Goal: Task Accomplishment & Management: Manage account settings

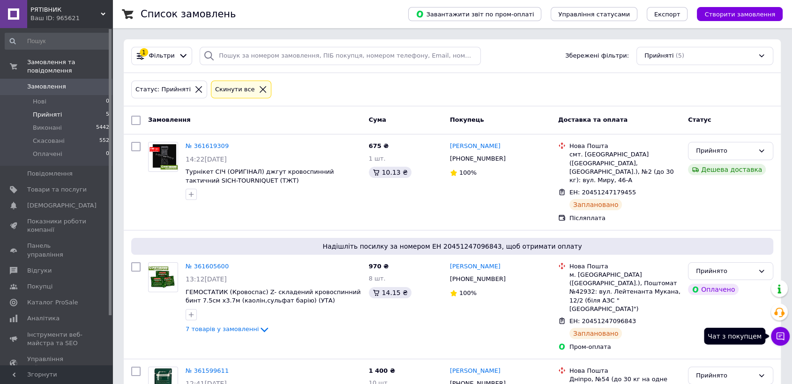
click at [779, 337] on icon at bounding box center [780, 336] width 9 height 9
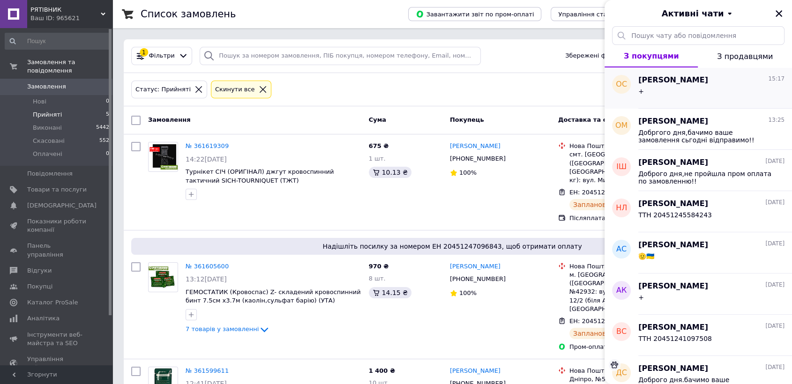
click at [653, 90] on div "+" at bounding box center [711, 93] width 146 height 15
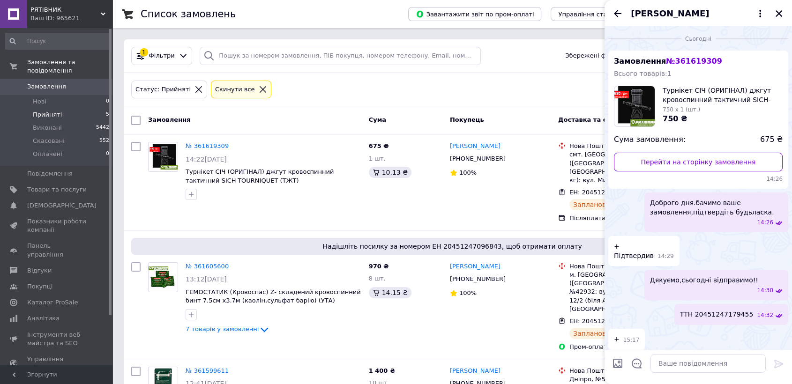
click at [444, 90] on div "Статус: Прийняті Cкинути все" at bounding box center [452, 90] width 646 height 22
click at [776, 15] on icon "Закрити" at bounding box center [779, 13] width 8 height 8
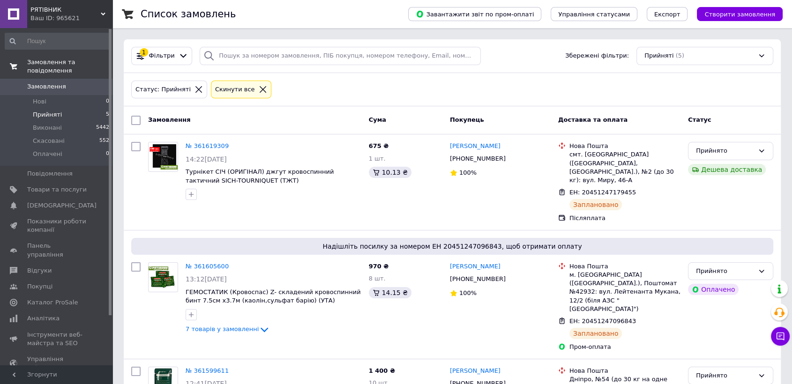
drag, startPoint x: 52, startPoint y: 106, endPoint x: 45, endPoint y: 56, distance: 50.6
click at [52, 111] on span "Прийняті" at bounding box center [47, 115] width 29 height 8
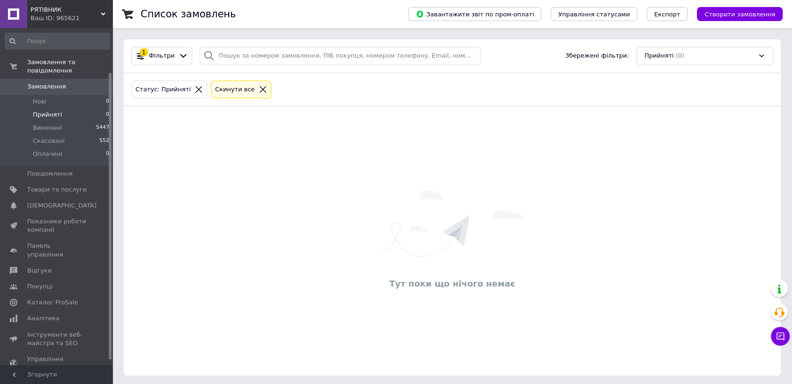
scroll to position [58, 0]
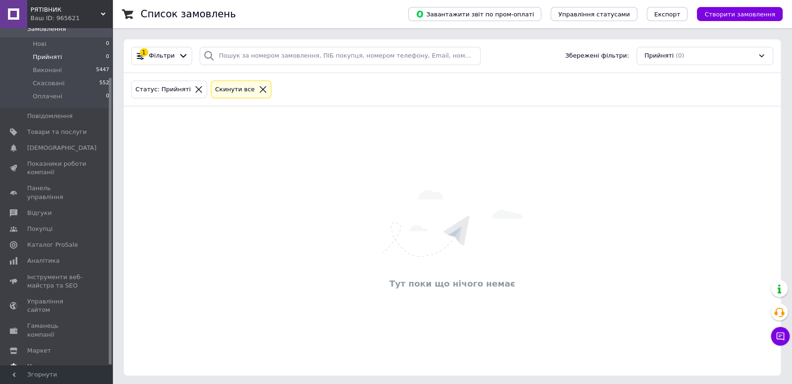
click at [44, 363] on span "Налаштування" at bounding box center [51, 367] width 48 height 8
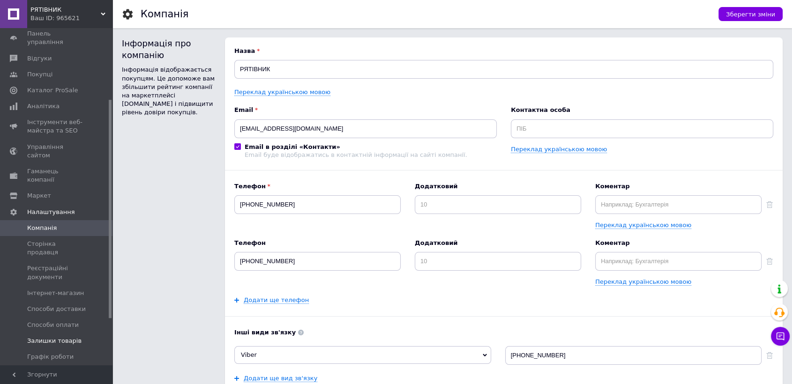
scroll to position [162, 0]
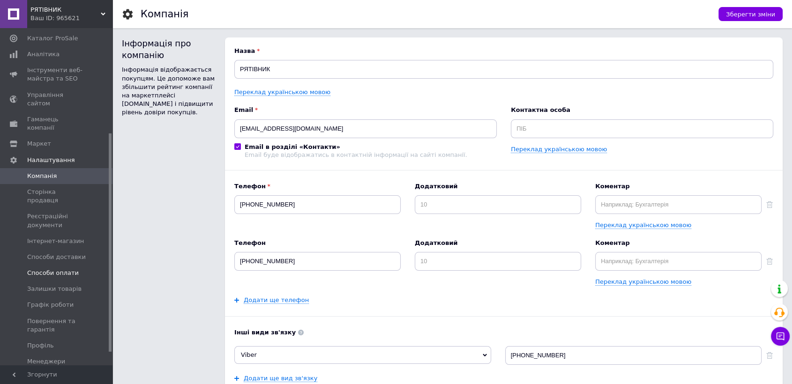
click at [52, 269] on span "Способи оплати" at bounding box center [53, 273] width 52 height 8
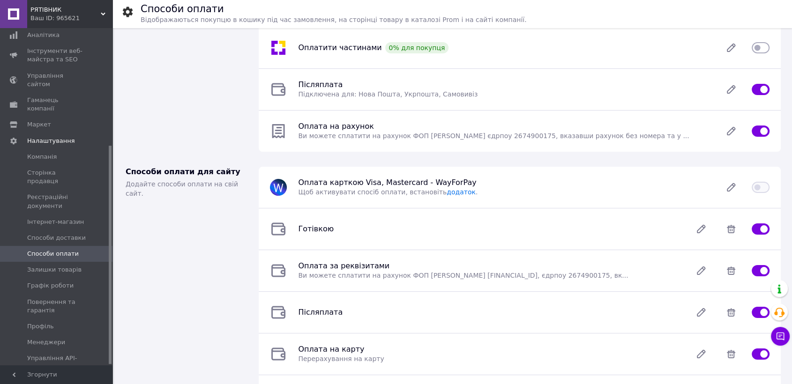
scroll to position [153, 0]
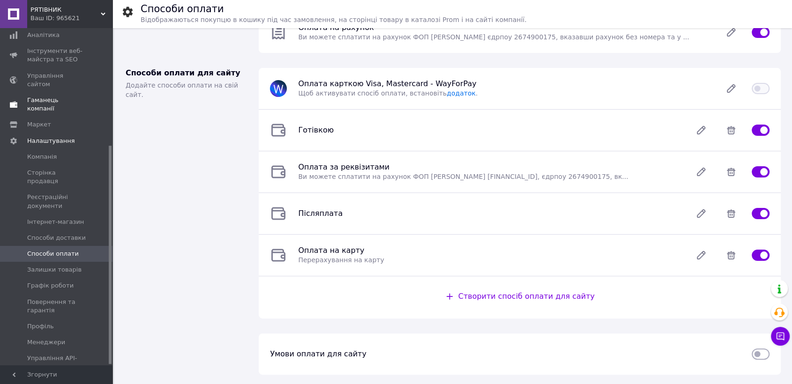
click at [61, 96] on span "Гаманець компанії" at bounding box center [57, 104] width 60 height 17
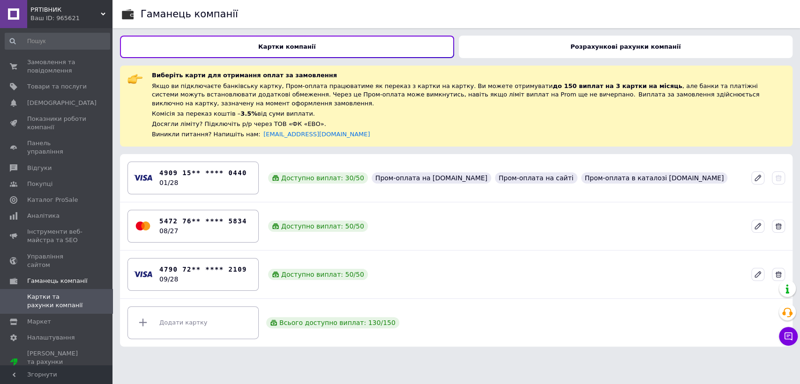
click at [328, 354] on html "РЯТІВНИК Ваш ID: 965621 Сайт РЯТІВНИК Кабінет покупця Перевірити стан системи С…" at bounding box center [400, 177] width 800 height 354
click at [381, 354] on html "РЯТІВНИК Ваш ID: 965621 Сайт РЯТІВНИК Кабінет покупця Перевірити стан системи С…" at bounding box center [400, 177] width 800 height 354
click at [41, 65] on span "Замовлення та повідомлення" at bounding box center [57, 66] width 60 height 17
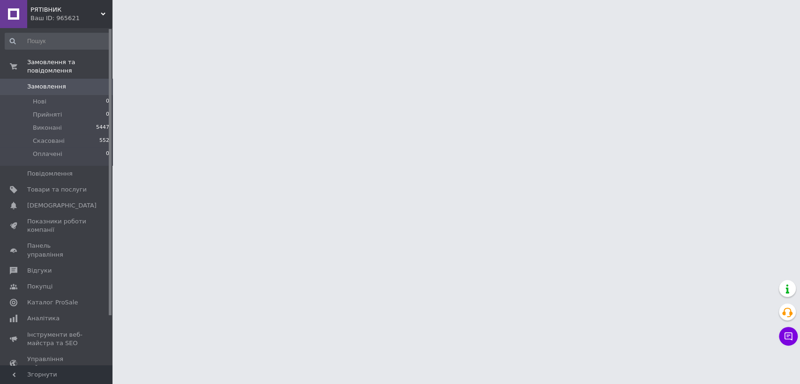
click at [48, 11] on span "РЯТІВНИК" at bounding box center [65, 10] width 70 height 8
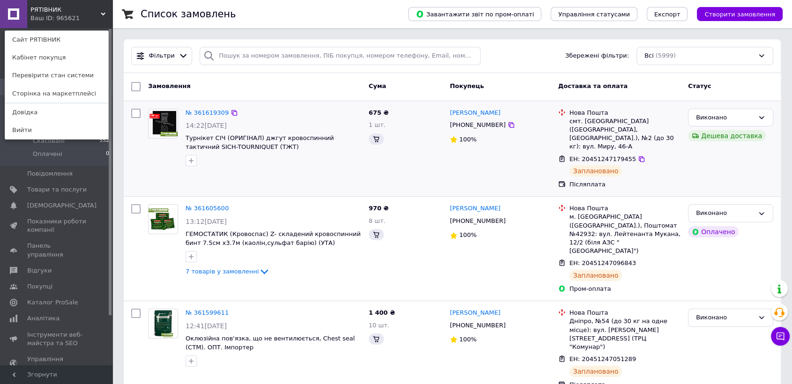
drag, startPoint x: 296, startPoint y: 106, endPoint x: 253, endPoint y: 101, distance: 43.9
click at [280, 107] on div "№ 361619309 14:22, 12.09.2025 Турнікет СІЧ (ОРИГІНАЛ) джгут кровоспинний тактич…" at bounding box center [273, 138] width 183 height 66
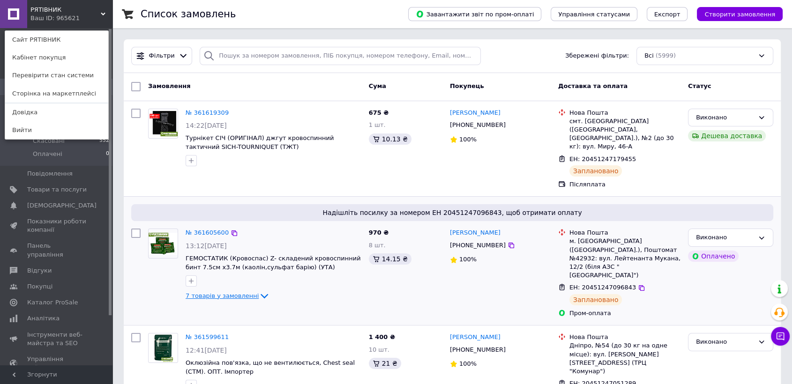
click at [214, 292] on span "7 товарів у замовленні" at bounding box center [222, 295] width 73 height 7
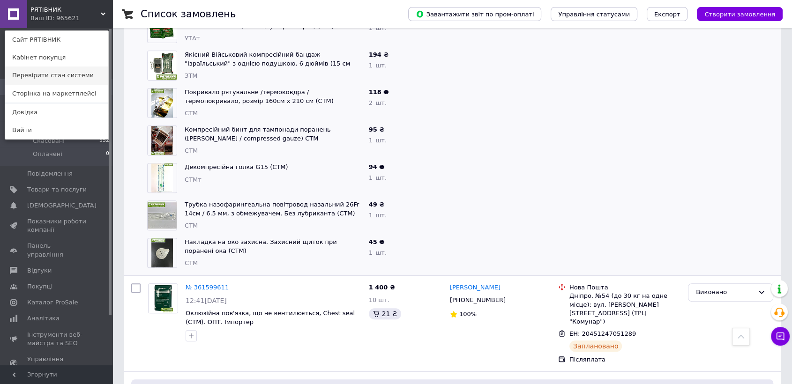
scroll to position [364, 0]
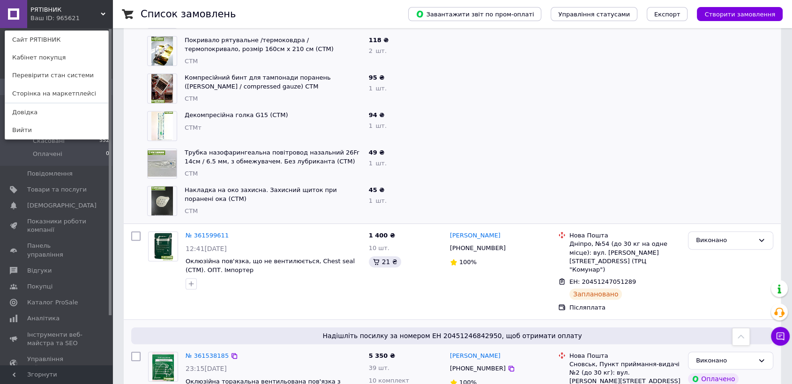
click at [159, 352] on img at bounding box center [163, 366] width 22 height 29
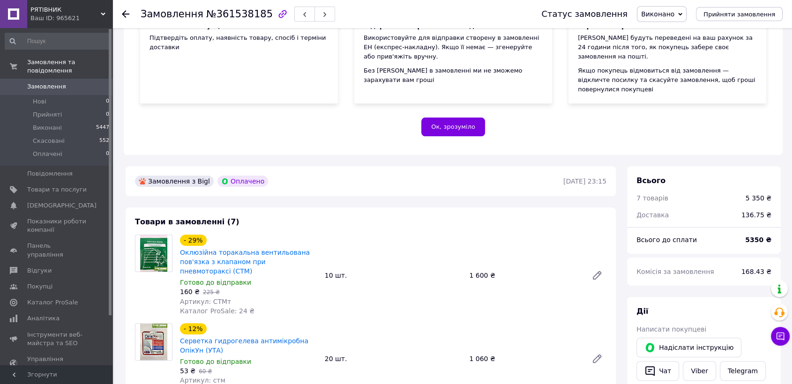
scroll to position [208, 0]
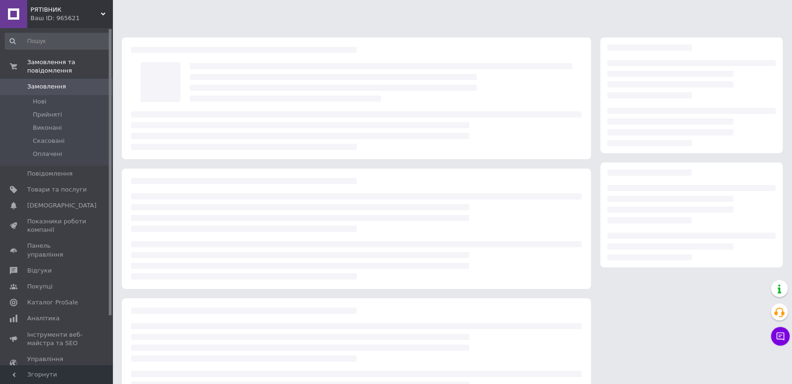
scroll to position [44, 0]
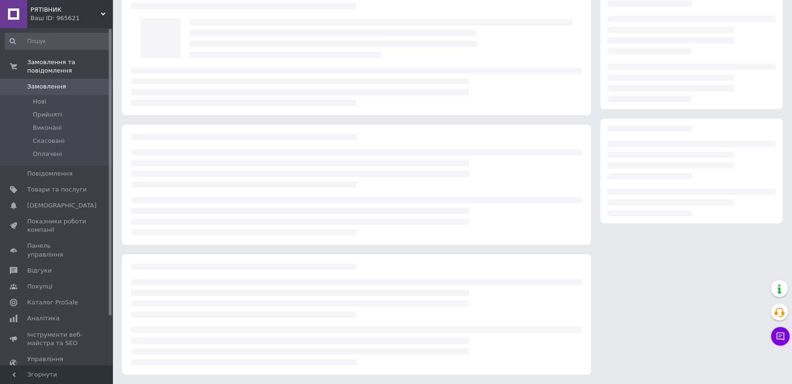
scroll to position [44, 0]
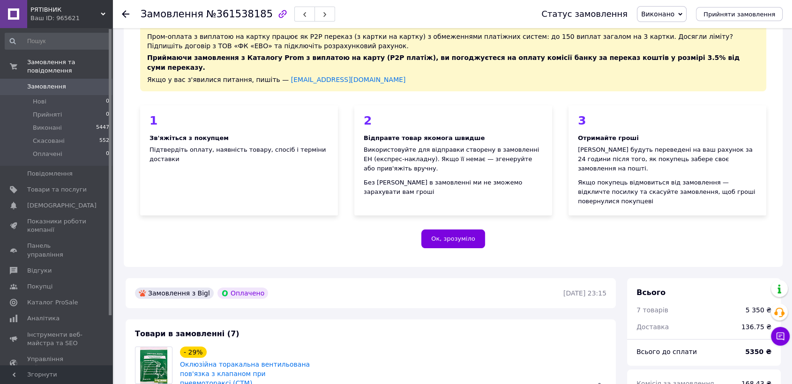
scroll to position [44, 0]
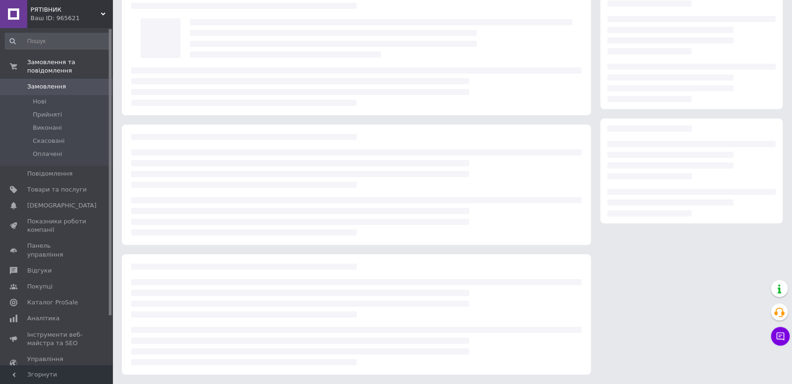
scroll to position [44, 0]
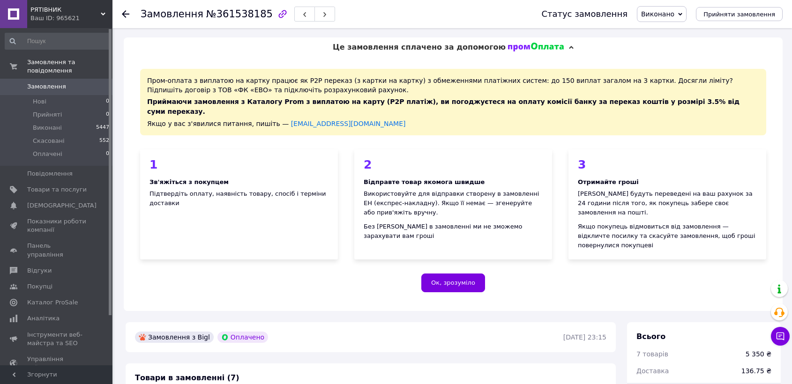
scroll to position [44, 0]
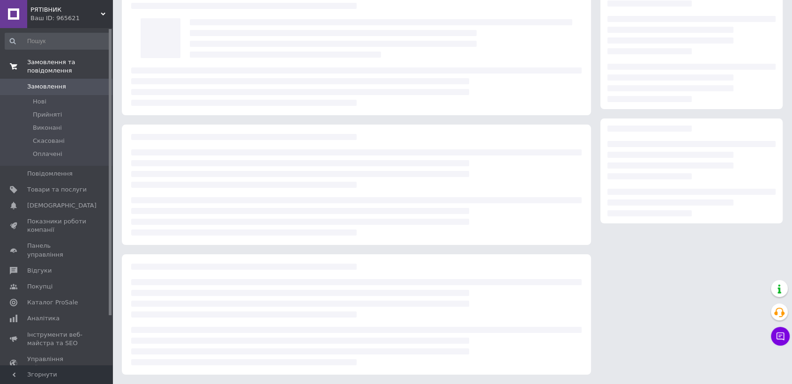
scroll to position [44, 0]
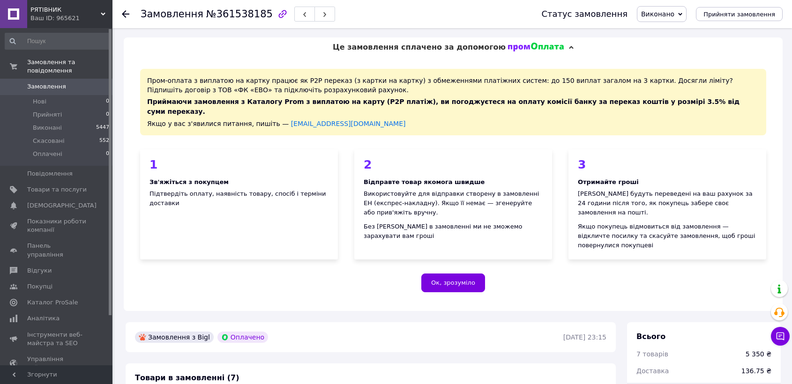
scroll to position [44, 0]
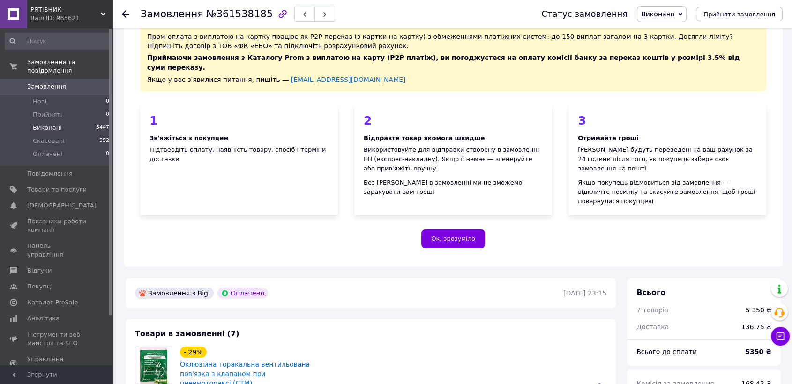
scroll to position [44, 0]
drag, startPoint x: 791, startPoint y: 112, endPoint x: 799, endPoint y: 118, distance: 9.8
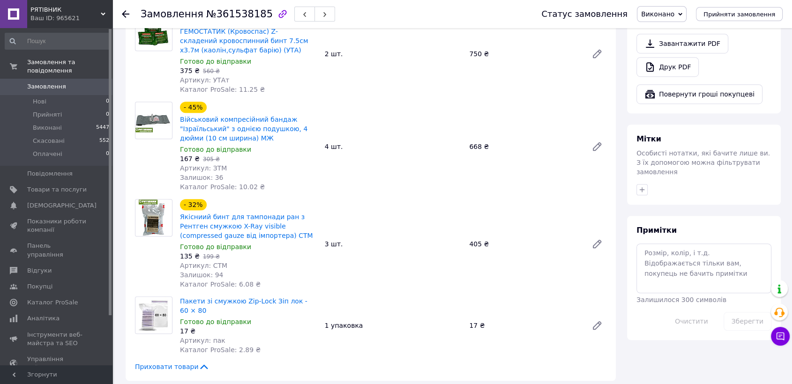
scroll to position [627, 0]
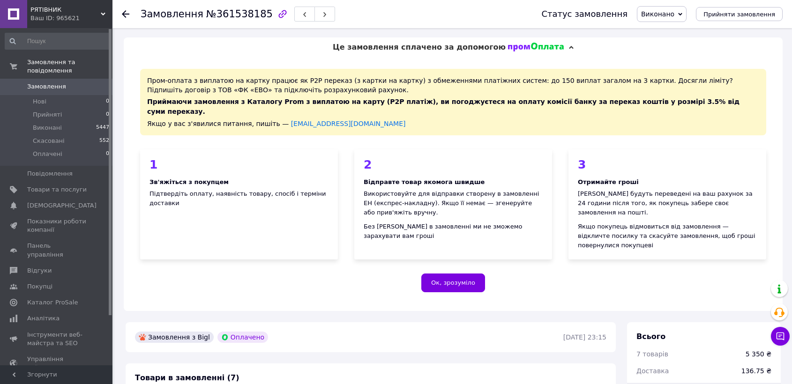
scroll to position [44, 0]
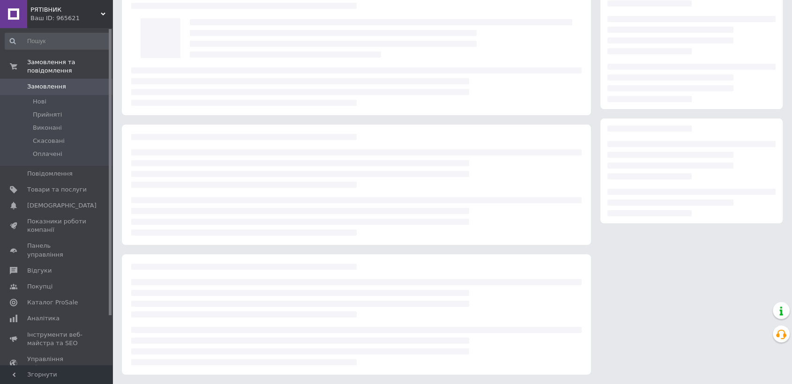
scroll to position [44, 0]
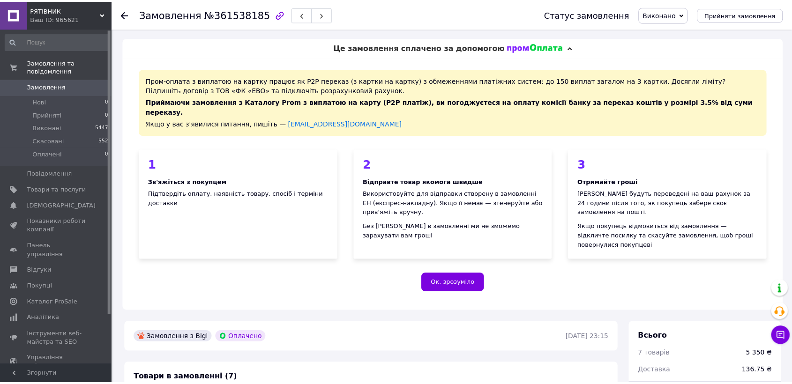
scroll to position [44, 0]
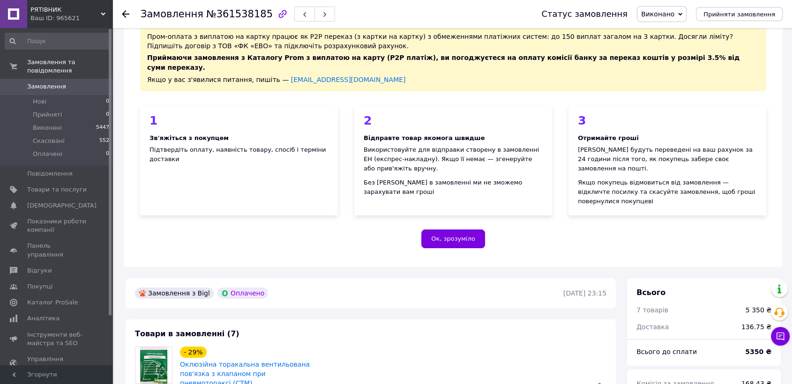
scroll to position [44, 0]
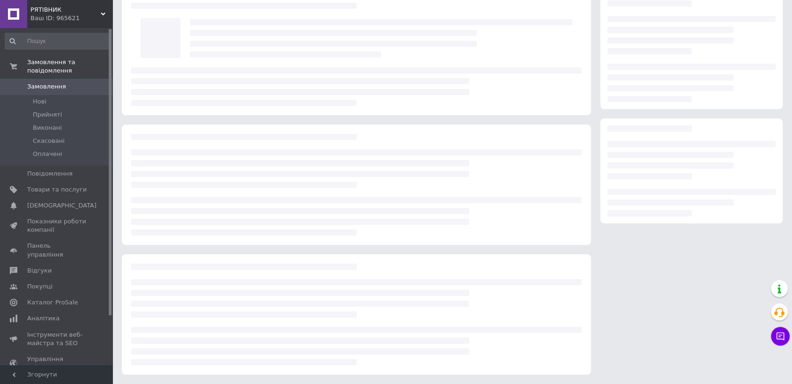
scroll to position [44, 0]
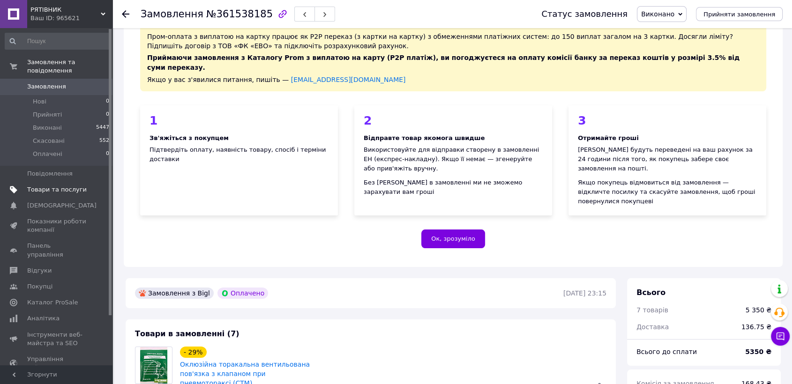
click at [65, 186] on span "Товари та послуги" at bounding box center [57, 190] width 60 height 8
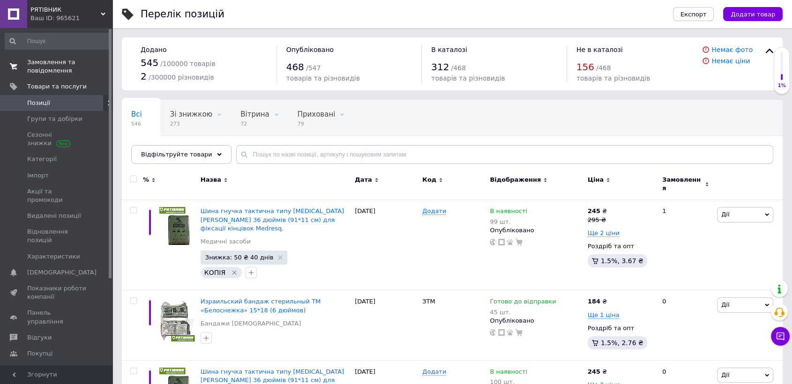
click at [41, 65] on span "Замовлення та повідомлення" at bounding box center [57, 66] width 60 height 17
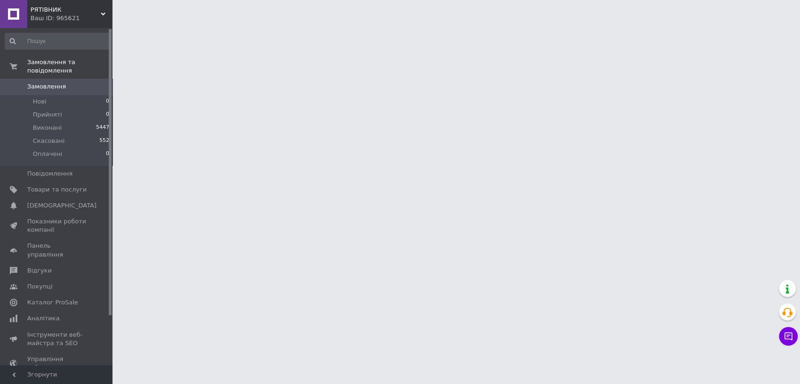
click at [52, 19] on div "Ваш ID: 965621" at bounding box center [71, 18] width 82 height 8
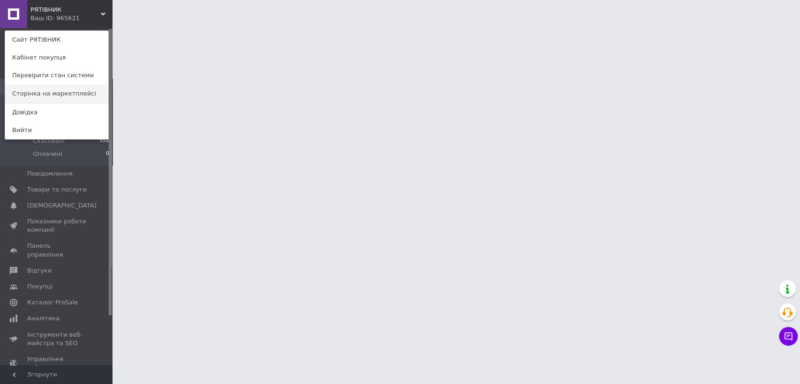
click at [51, 93] on link "Сторінка на маркетплейсі" at bounding box center [56, 94] width 103 height 18
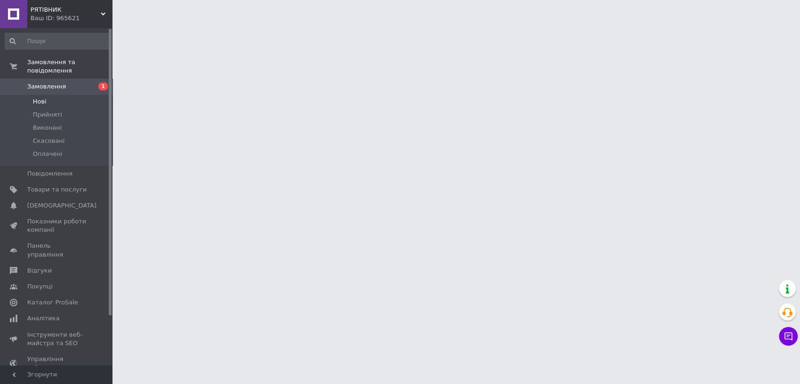
click at [43, 97] on span "Нові" at bounding box center [40, 101] width 14 height 8
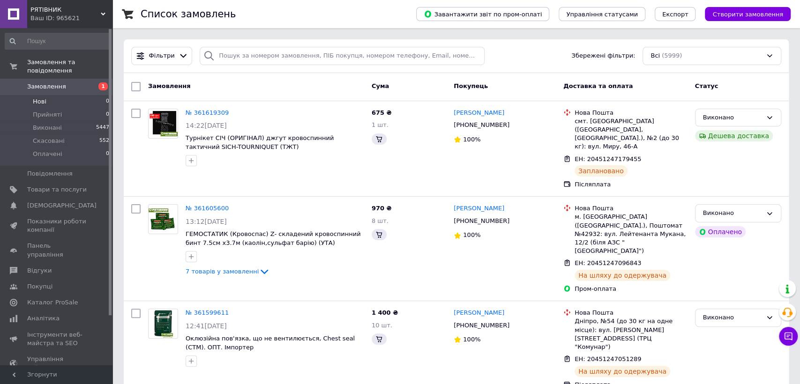
click at [43, 97] on span "Нові" at bounding box center [40, 101] width 14 height 8
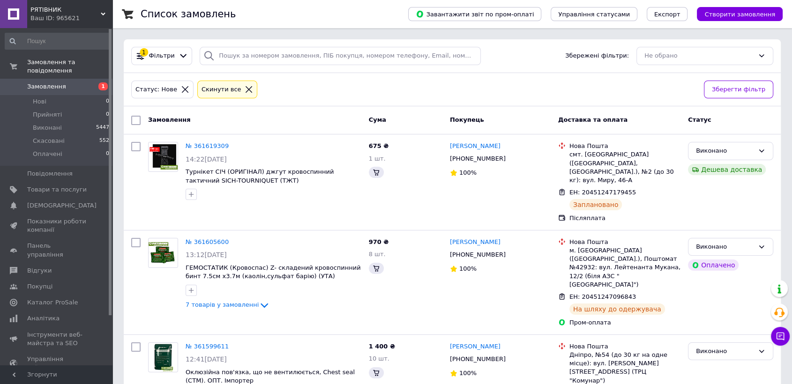
click at [39, 82] on span "Замовлення" at bounding box center [46, 86] width 39 height 8
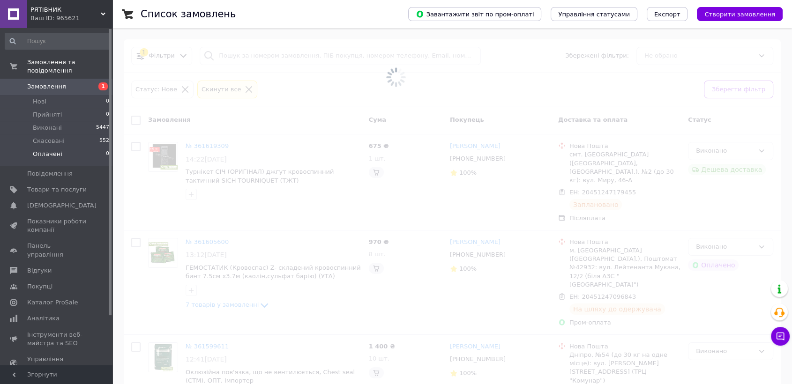
click at [40, 150] on span "Оплачені" at bounding box center [48, 154] width 30 height 8
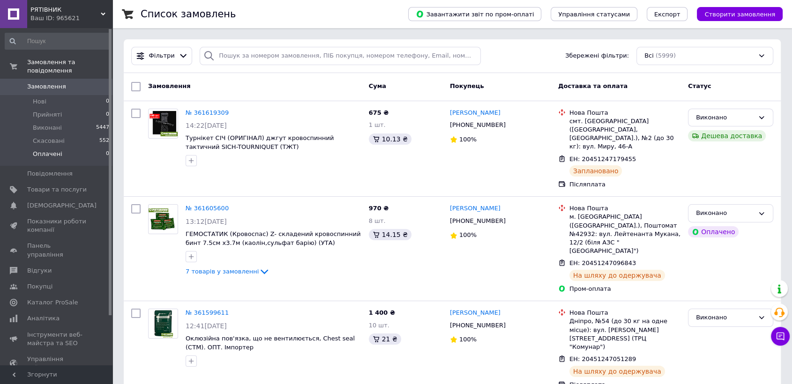
click at [57, 150] on span "Оплачені" at bounding box center [48, 154] width 30 height 8
